Goal: Task Accomplishment & Management: Manage account settings

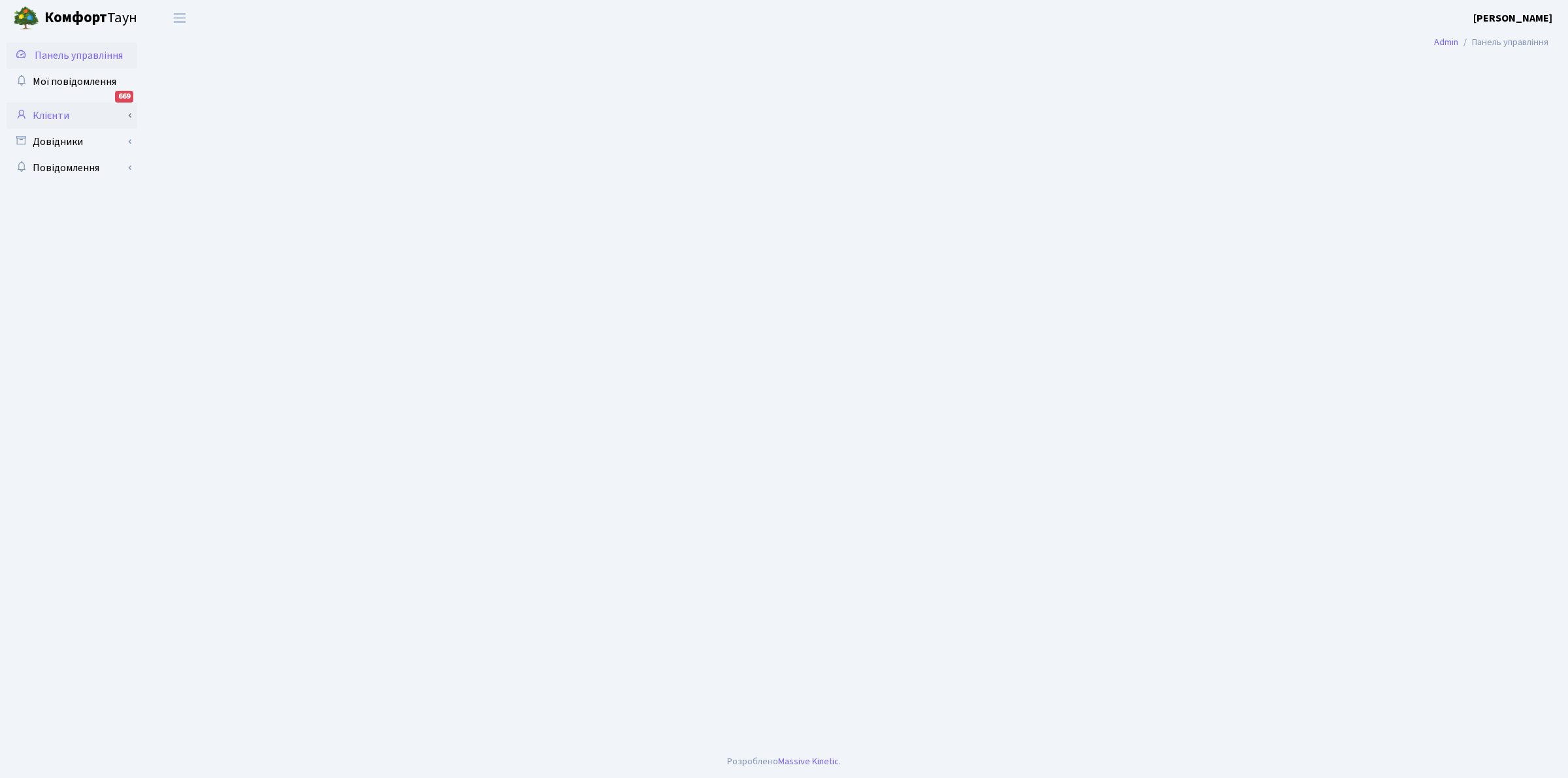
click at [45, 106] on link "Клієнти" at bounding box center [72, 115] width 131 height 26
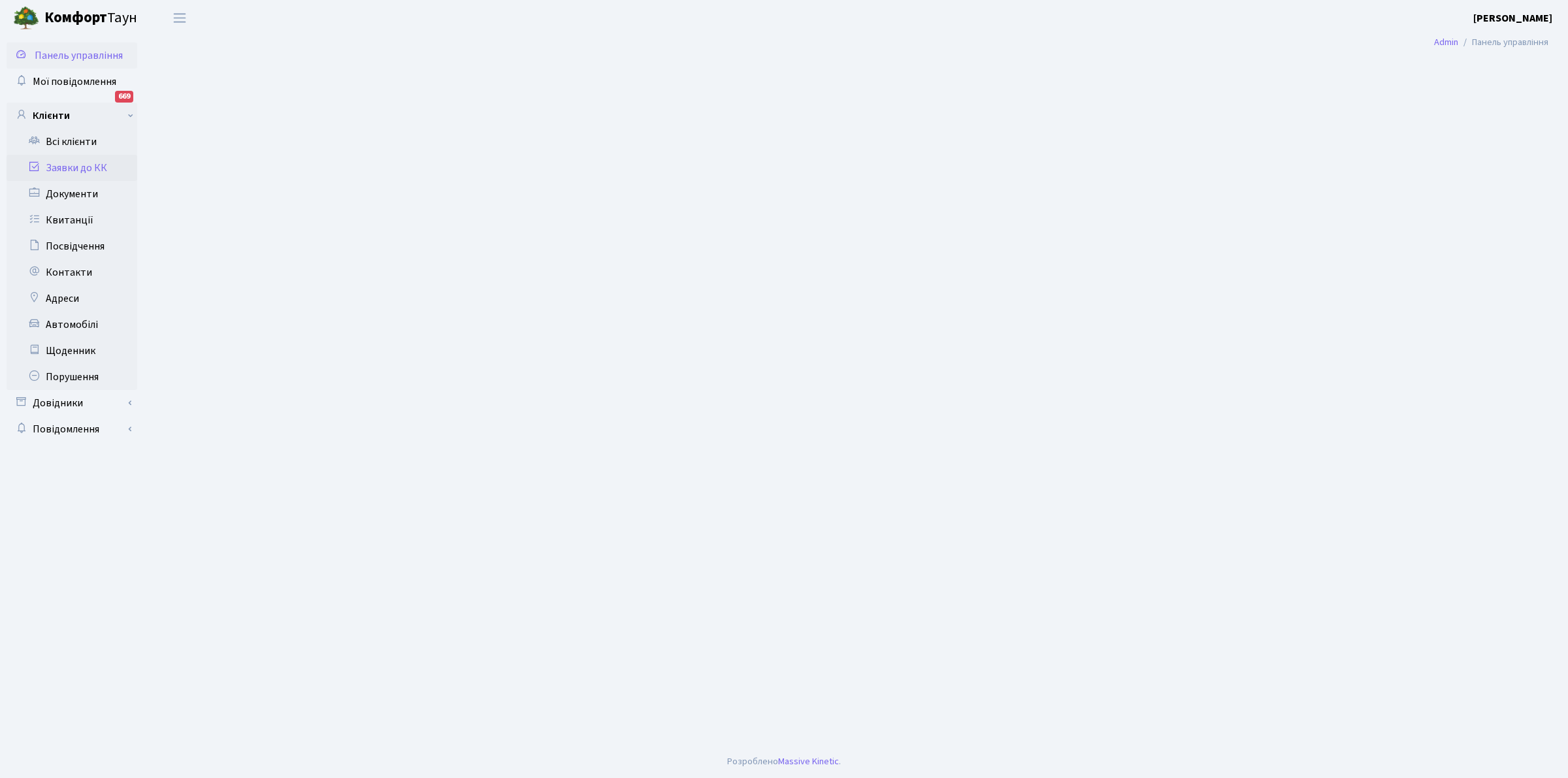
click at [76, 162] on link "Заявки до КК" at bounding box center [72, 167] width 131 height 26
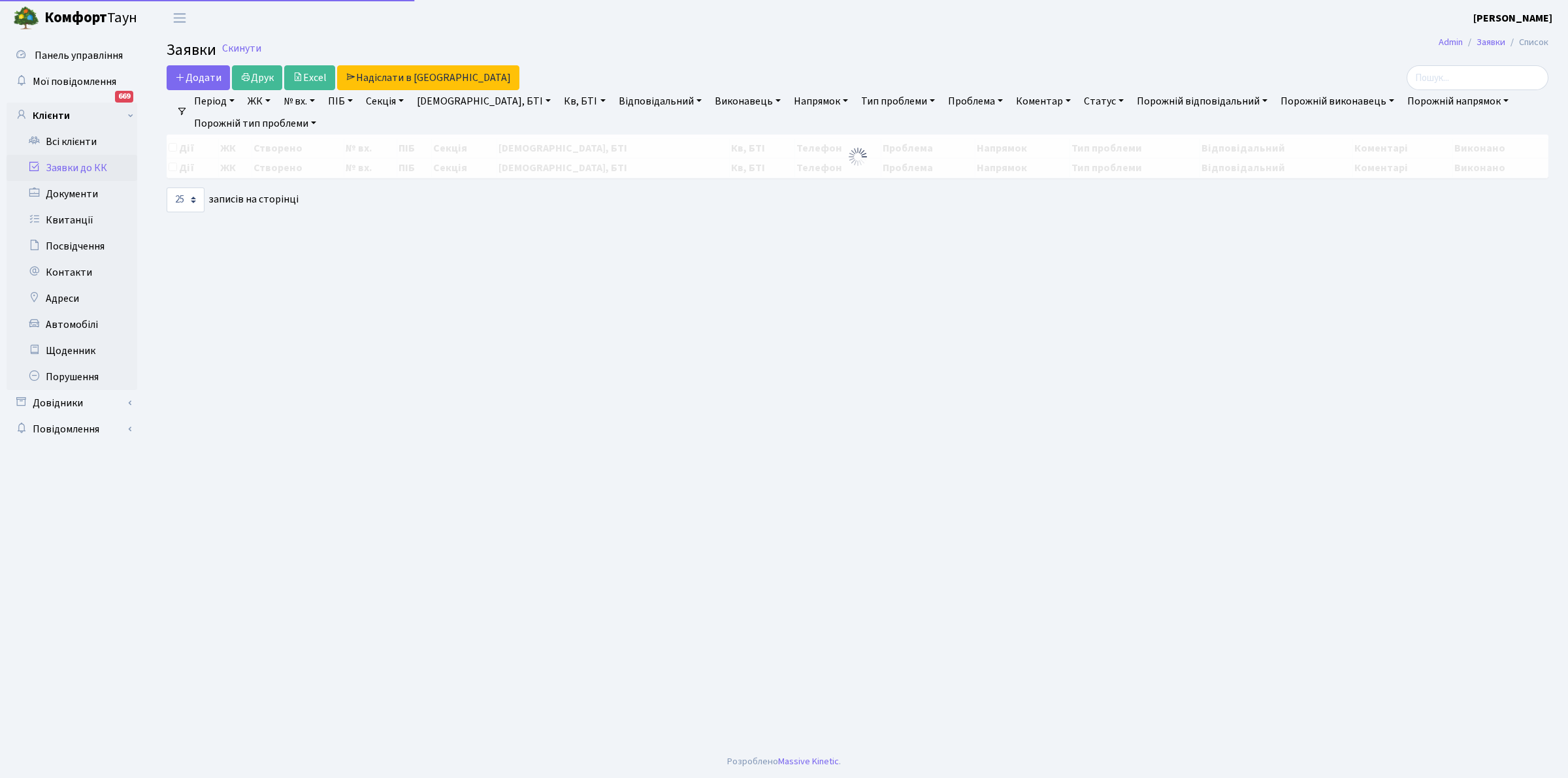
select select "25"
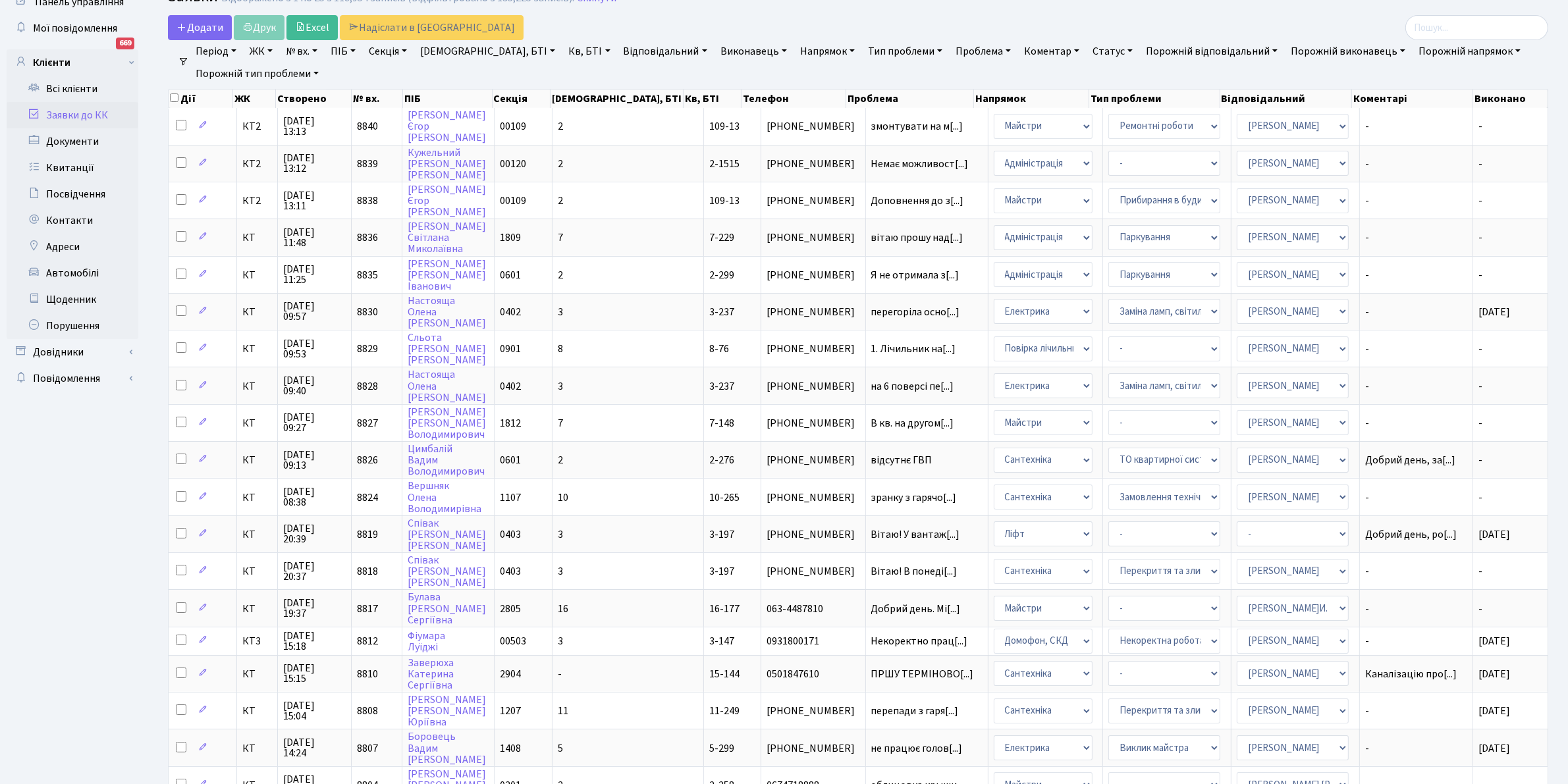
scroll to position [59, 0]
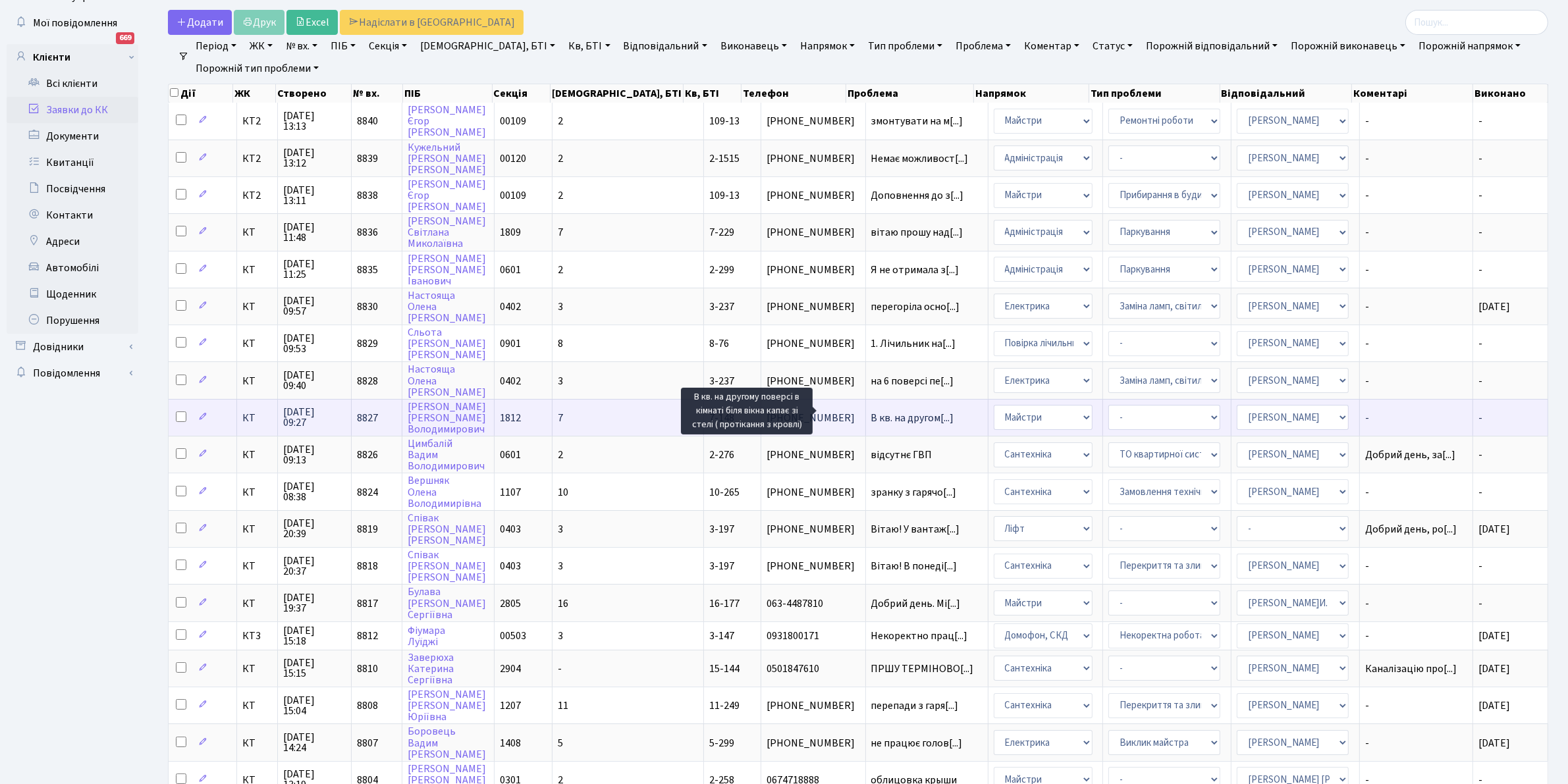
click at [871, 411] on span "В кв. на другом[...]" at bounding box center [912, 417] width 83 height 15
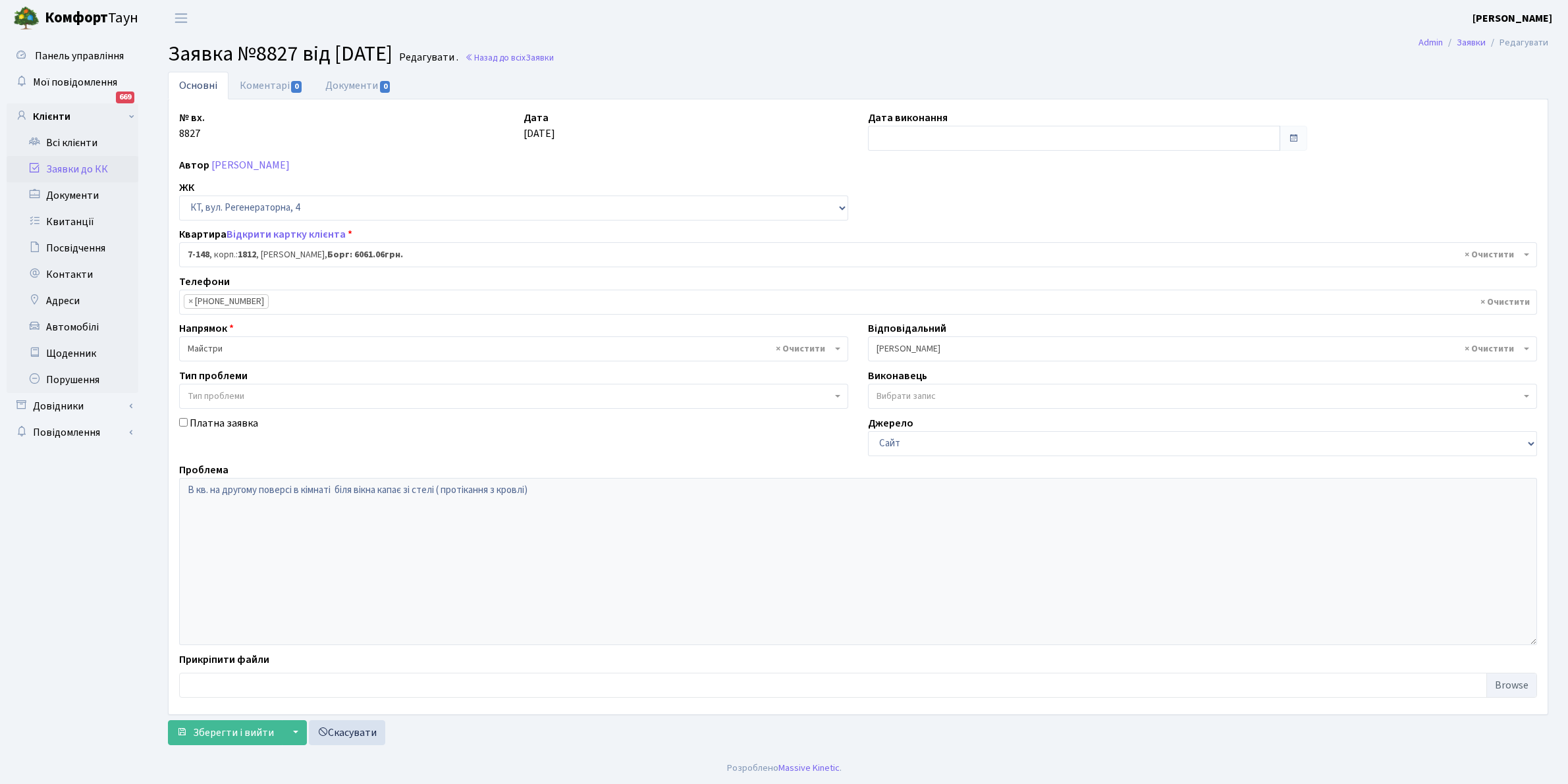
select select "5069"
click at [367, 138] on div "№ вх. 8827" at bounding box center [342, 131] width 344 height 41
click at [933, 136] on input "text" at bounding box center [1074, 138] width 413 height 25
click at [1036, 198] on div "№ вх. 8827 Дата [DATE] Дата виконання Автор [PERSON_NAME] ЖК - КТ, вул. Регенер…" at bounding box center [859, 407] width 1378 height 594
click at [880, 137] on input "text" at bounding box center [1074, 138] width 413 height 25
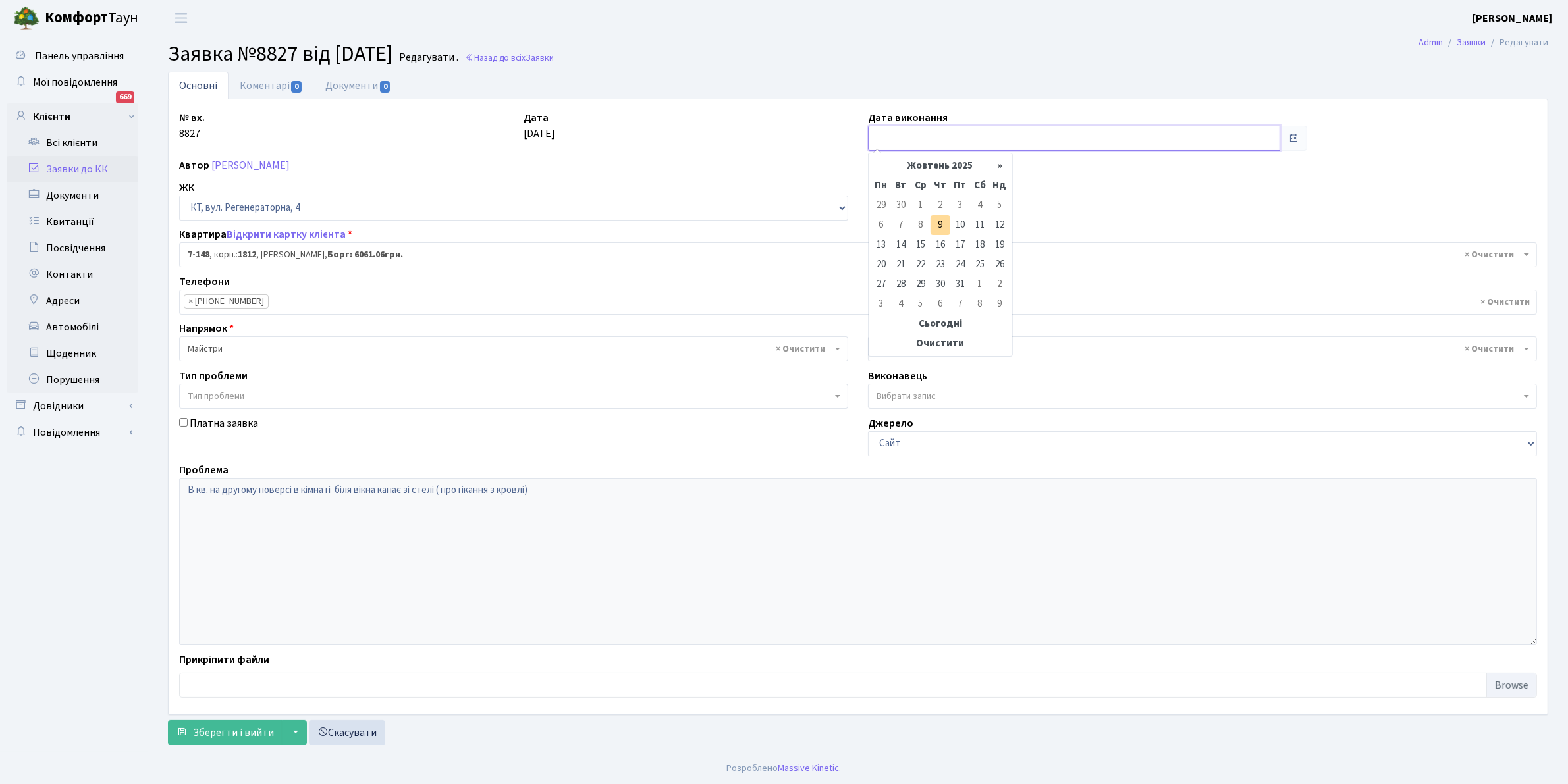
click at [1005, 141] on input "text" at bounding box center [1074, 138] width 413 height 25
click at [886, 133] on input "text" at bounding box center [1074, 138] width 413 height 25
